Goal: Navigation & Orientation: Find specific page/section

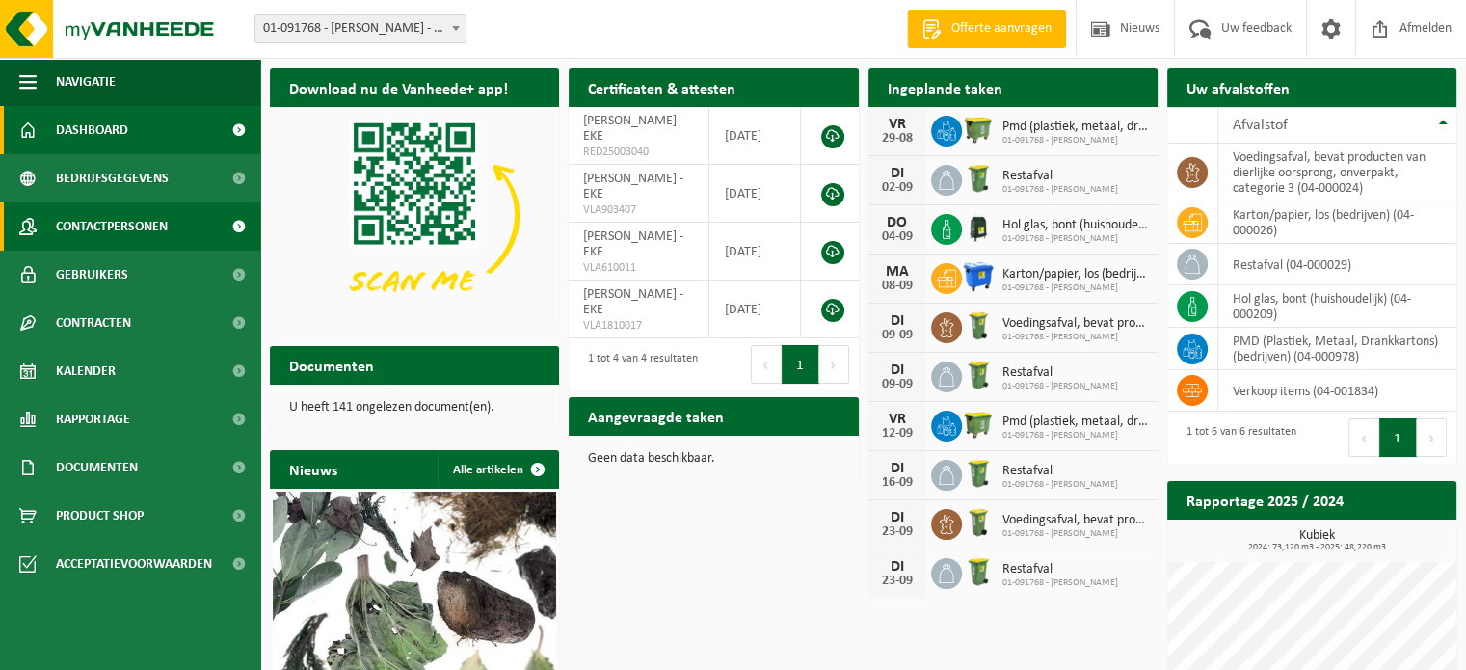
click at [150, 225] on span "Contactpersonen" at bounding box center [112, 226] width 112 height 48
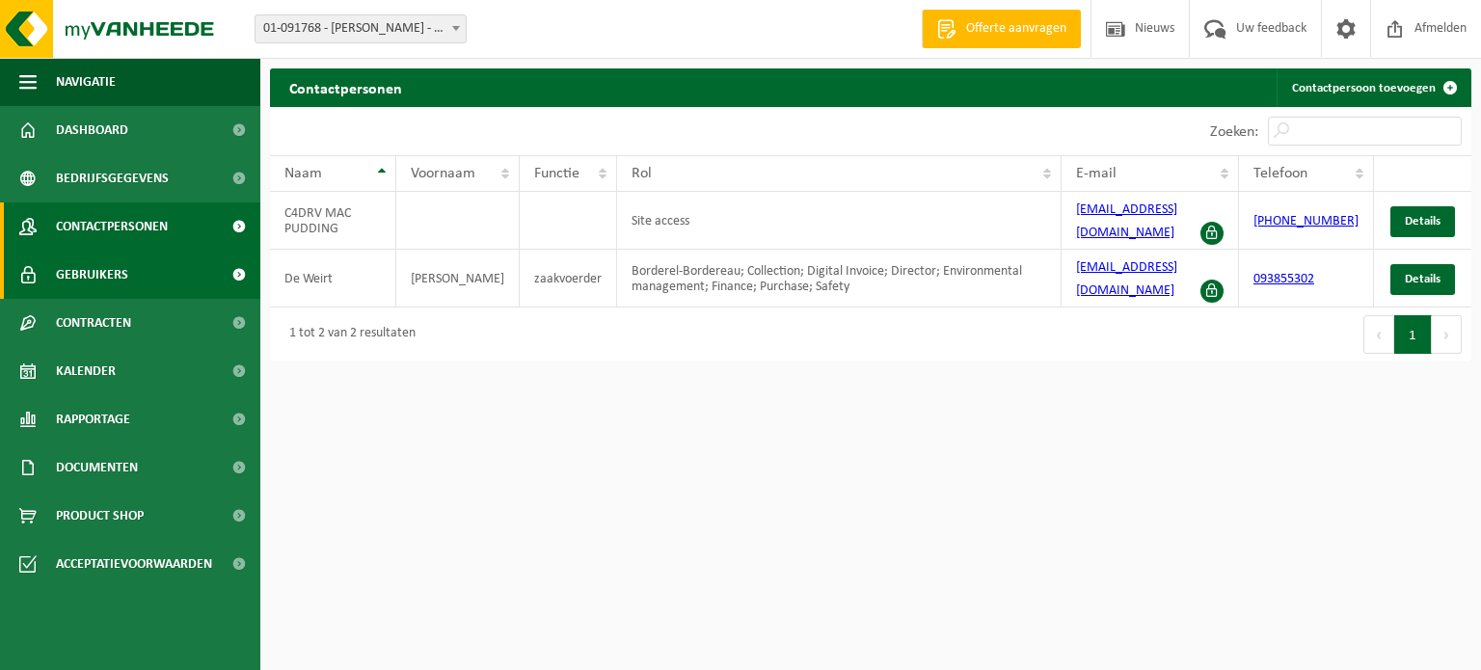
click at [144, 269] on link "Gebruikers" at bounding box center [130, 275] width 260 height 48
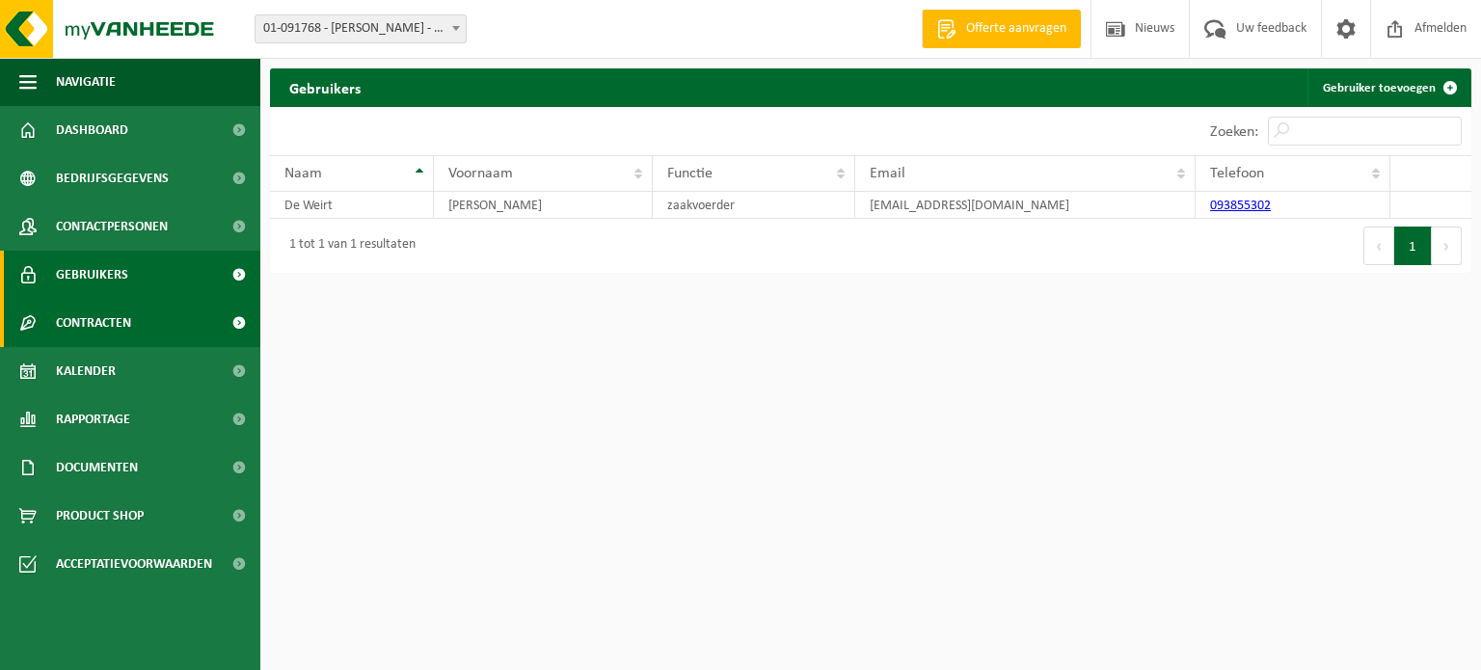
click at [160, 317] on link "Contracten" at bounding box center [130, 323] width 260 height 48
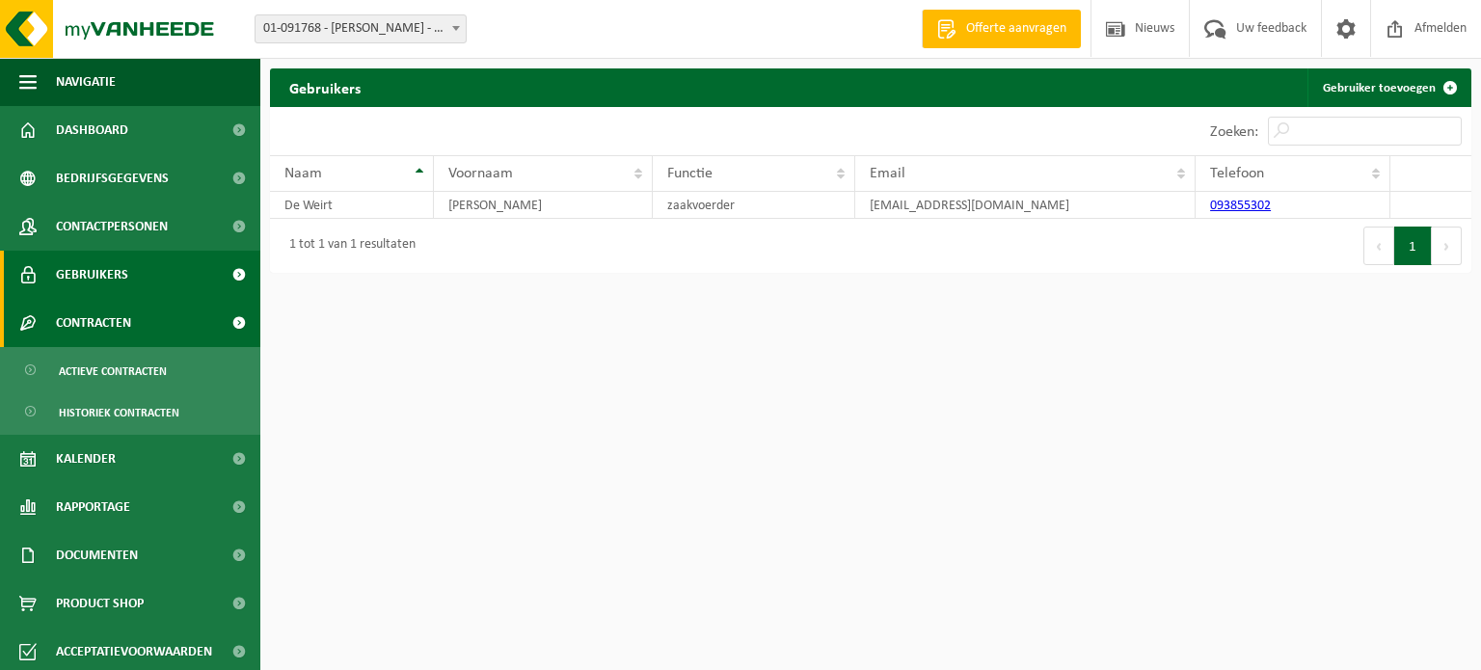
click at [227, 319] on span at bounding box center [238, 323] width 43 height 48
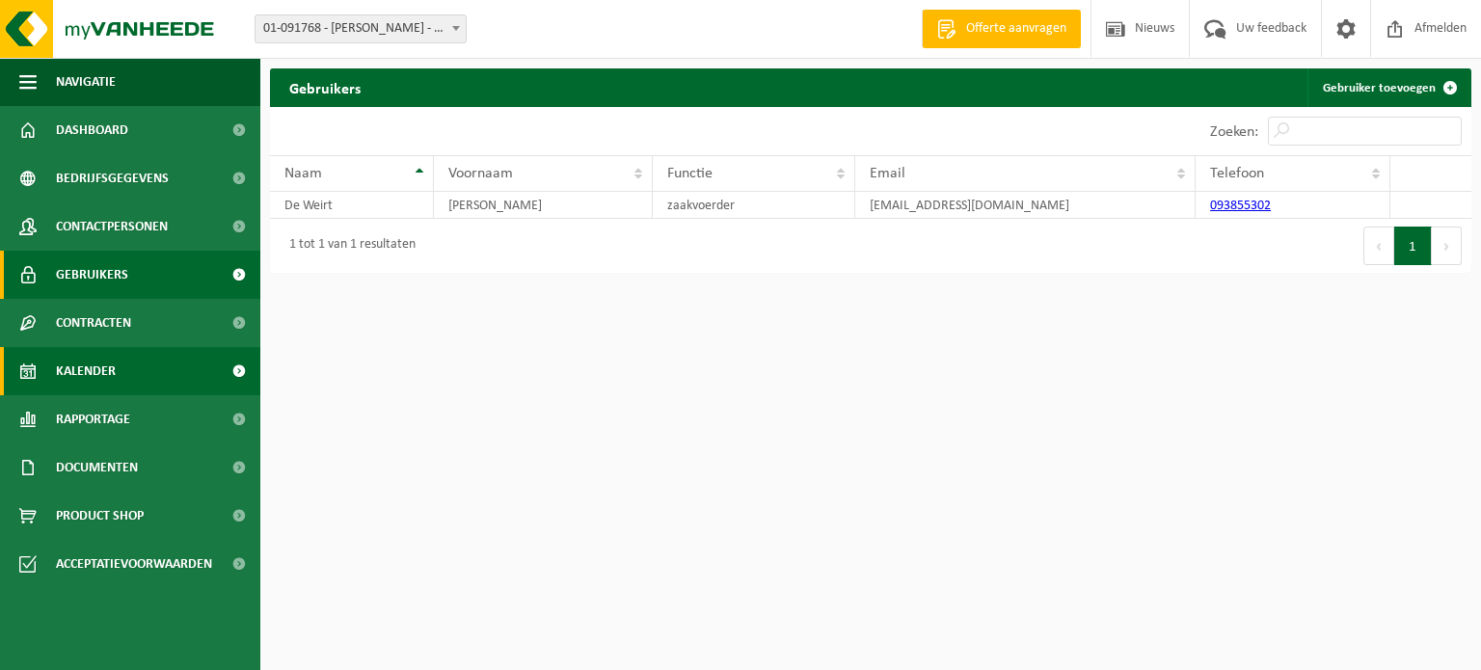
click at [171, 381] on link "Kalender" at bounding box center [130, 371] width 260 height 48
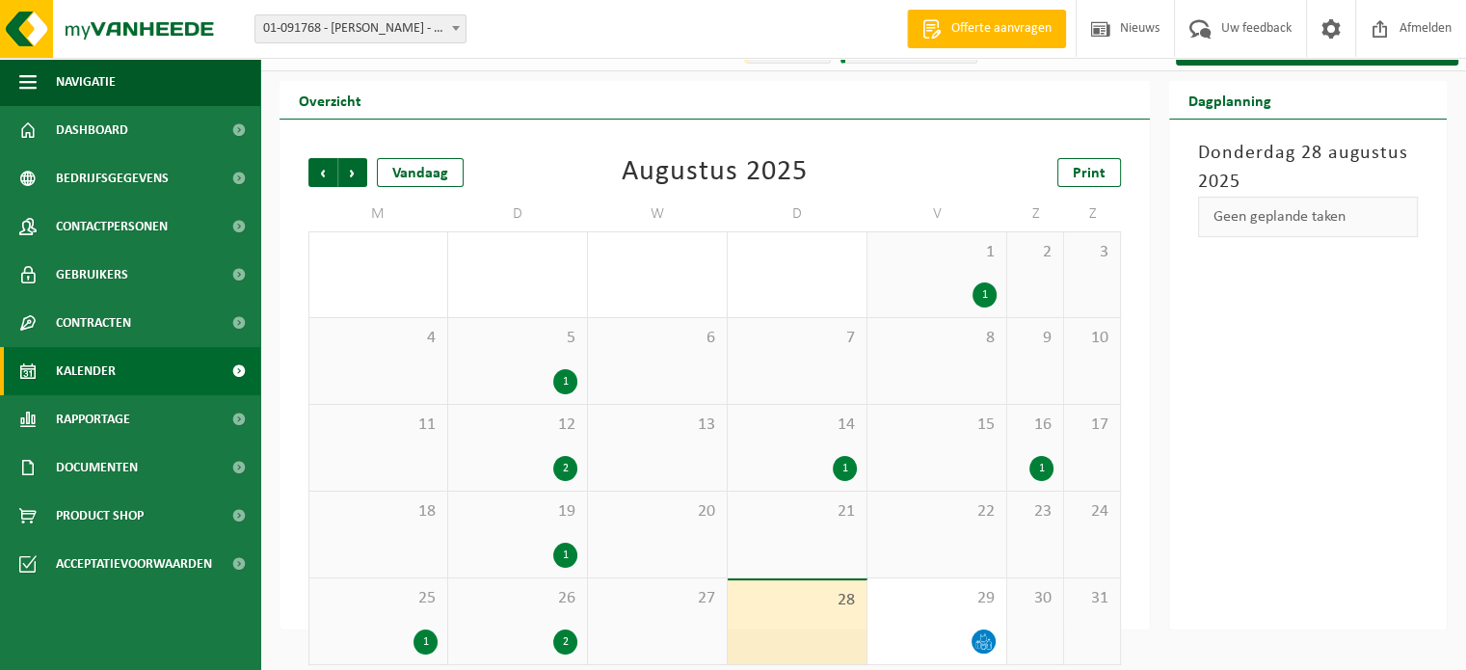
scroll to position [44, 0]
